Goal: Information Seeking & Learning: Learn about a topic

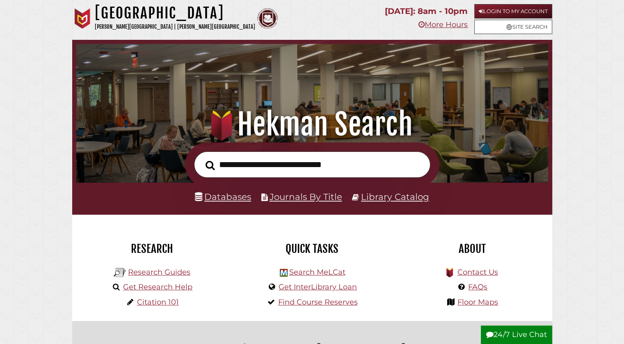
scroll to position [156, 468]
click at [227, 198] on link "Databases" at bounding box center [223, 196] width 56 height 11
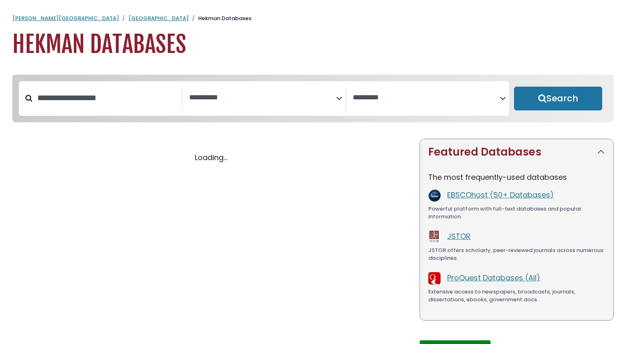
select select "Database Subject Filter"
select select "Database Vendors Filter"
select select "Database Subject Filter"
select select "Database Vendors Filter"
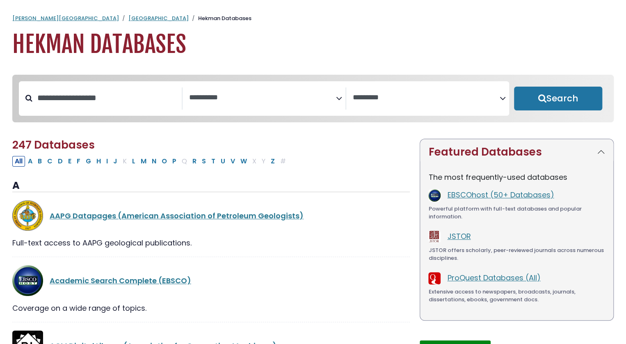
click at [199, 162] on button "S" at bounding box center [203, 161] width 9 height 11
select select "Database Subject Filter"
select select "Database Vendors Filter"
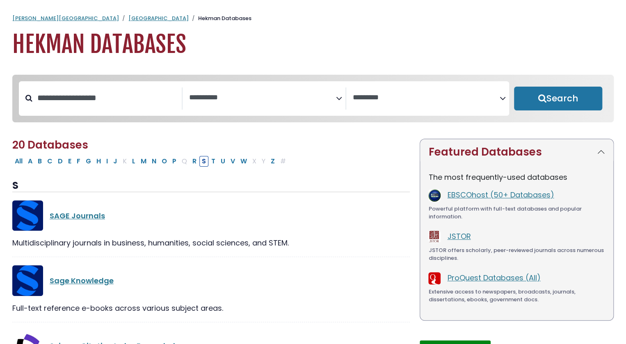
click at [128, 17] on link "[GEOGRAPHIC_DATA]" at bounding box center [158, 18] width 60 height 8
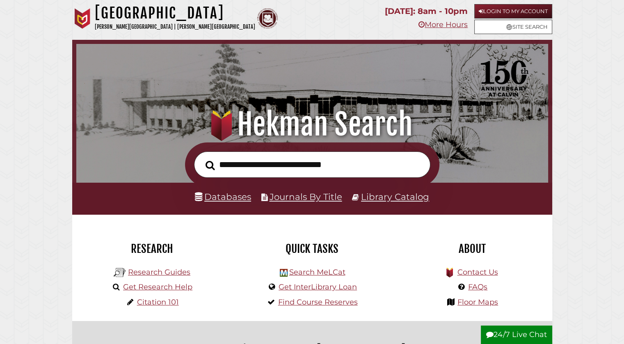
scroll to position [156, 468]
click at [312, 191] on li "Journals By Title" at bounding box center [301, 197] width 81 height 16
click at [309, 199] on link "Journals By Title" at bounding box center [306, 196] width 73 height 11
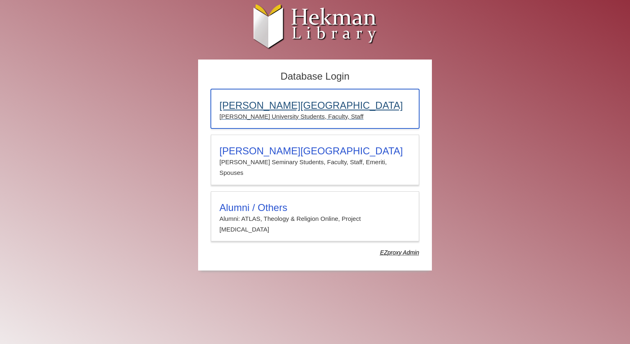
click at [267, 111] on p "Calvin University Students, Faculty, Staff" at bounding box center [315, 116] width 191 height 11
